Goal: Information Seeking & Learning: Learn about a topic

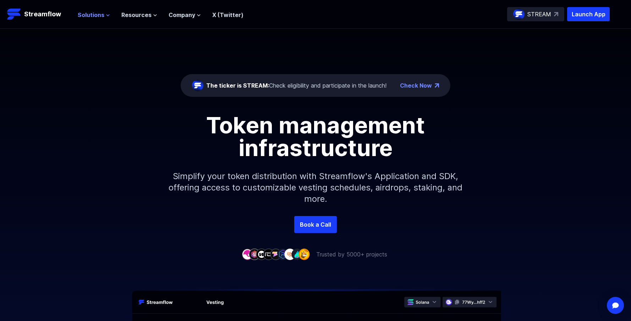
click at [87, 14] on span "Solutions" at bounding box center [91, 15] width 27 height 9
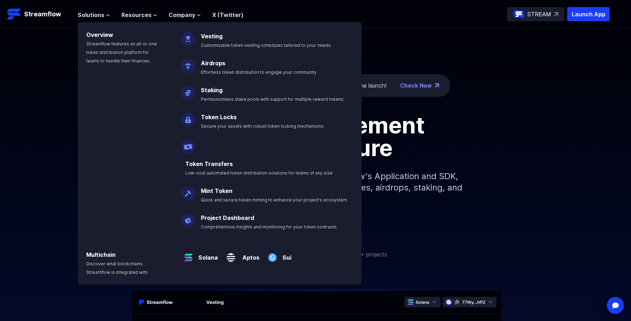
click at [184, 120] on img at bounding box center [188, 117] width 14 height 20
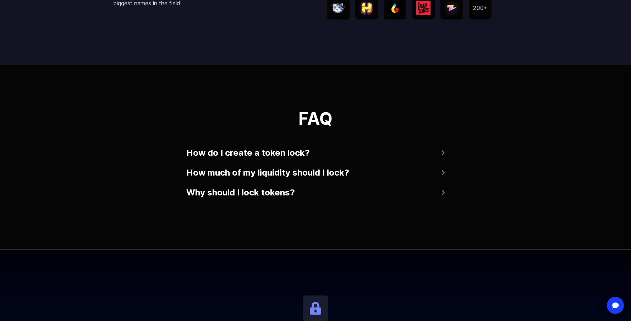
scroll to position [1313, 0]
click at [243, 153] on button "How do I create a token lock?" at bounding box center [315, 152] width 258 height 17
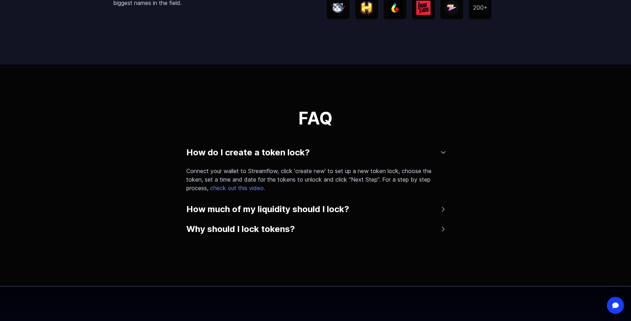
click at [227, 208] on button "How much of my liquidity should I lock?" at bounding box center [315, 209] width 258 height 17
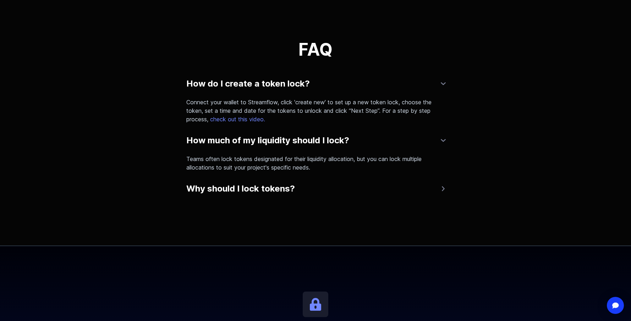
scroll to position [1384, 0]
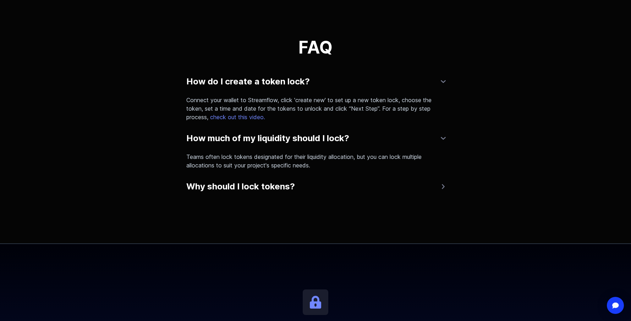
click at [228, 190] on button "Why should I lock tokens?" at bounding box center [315, 186] width 258 height 17
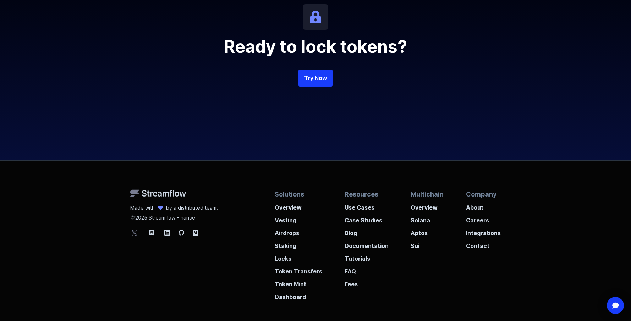
scroll to position [1700, 0]
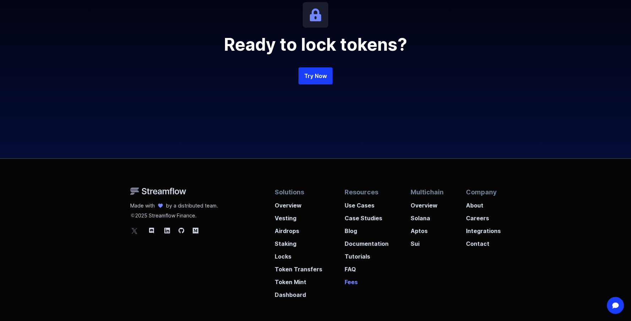
click at [347, 282] on p "Fees" at bounding box center [366, 280] width 44 height 13
